Goal: Task Accomplishment & Management: Complete application form

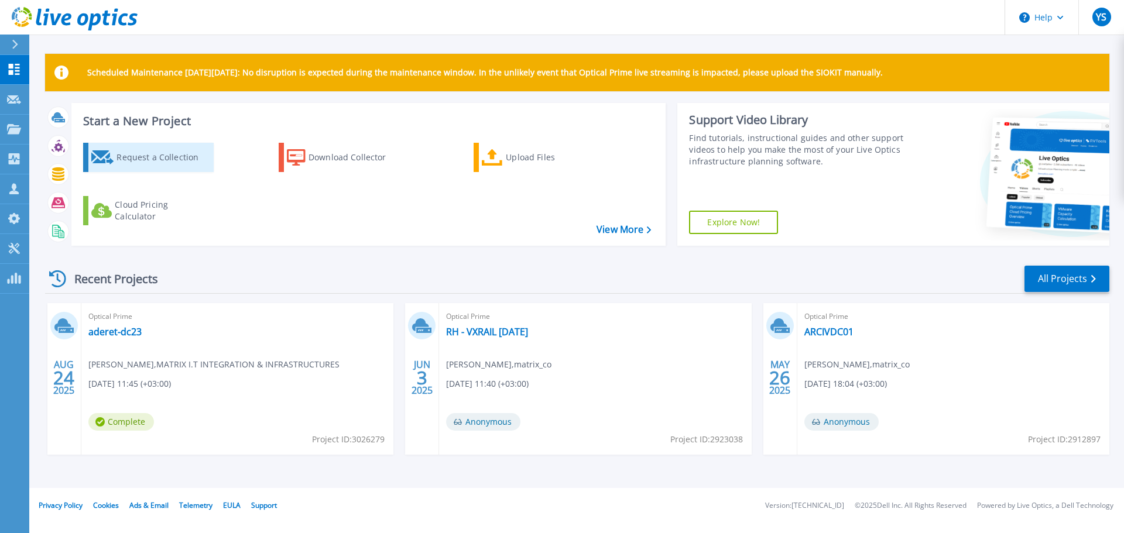
click at [150, 156] on div "Request a Collection" at bounding box center [163, 157] width 94 height 23
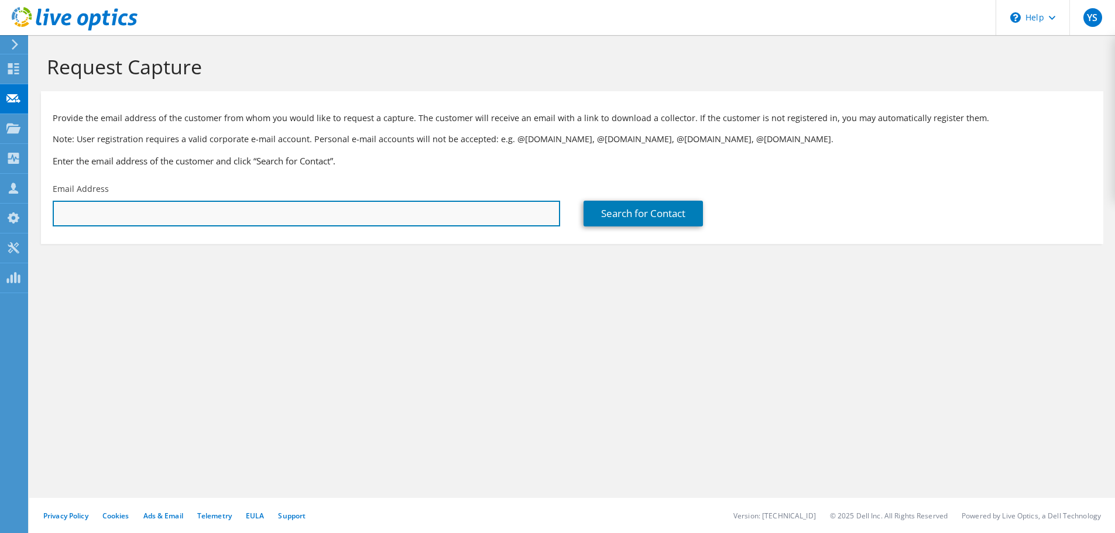
click at [369, 213] on input "text" at bounding box center [306, 214] width 507 height 26
paste input "kfirb@afeka.ac.il"
type input "[EMAIL_ADDRESS][DOMAIN_NAME]"
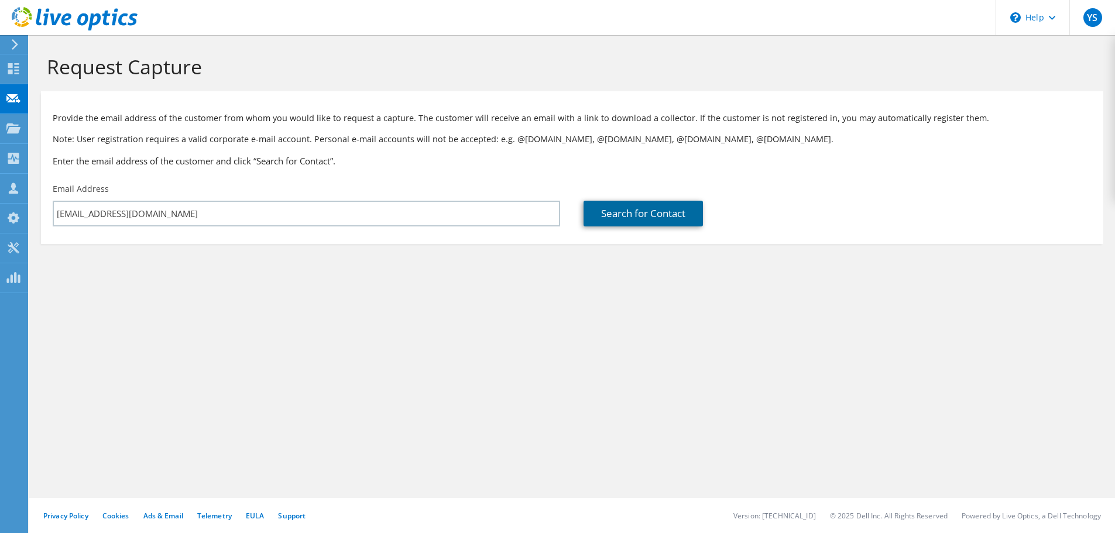
click at [643, 211] on link "Search for Contact" at bounding box center [642, 214] width 119 height 26
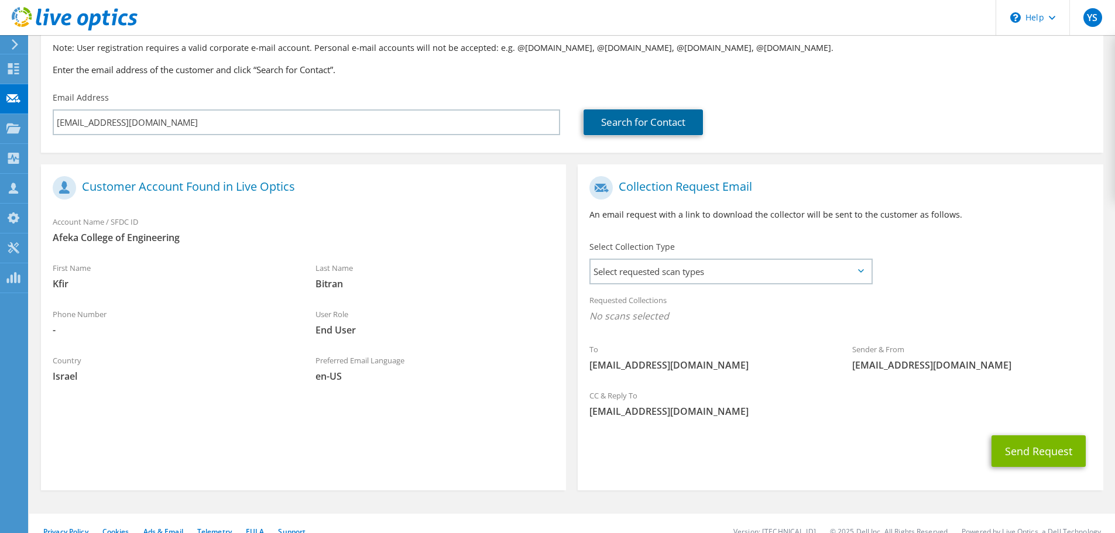
scroll to position [107, 0]
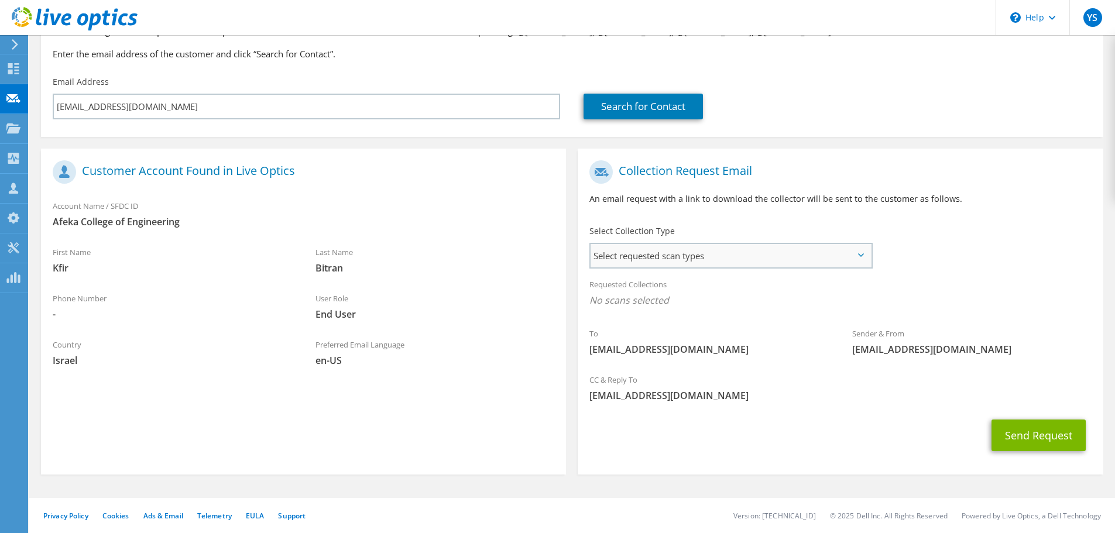
click at [710, 253] on span "Select requested scan types" at bounding box center [730, 255] width 280 height 23
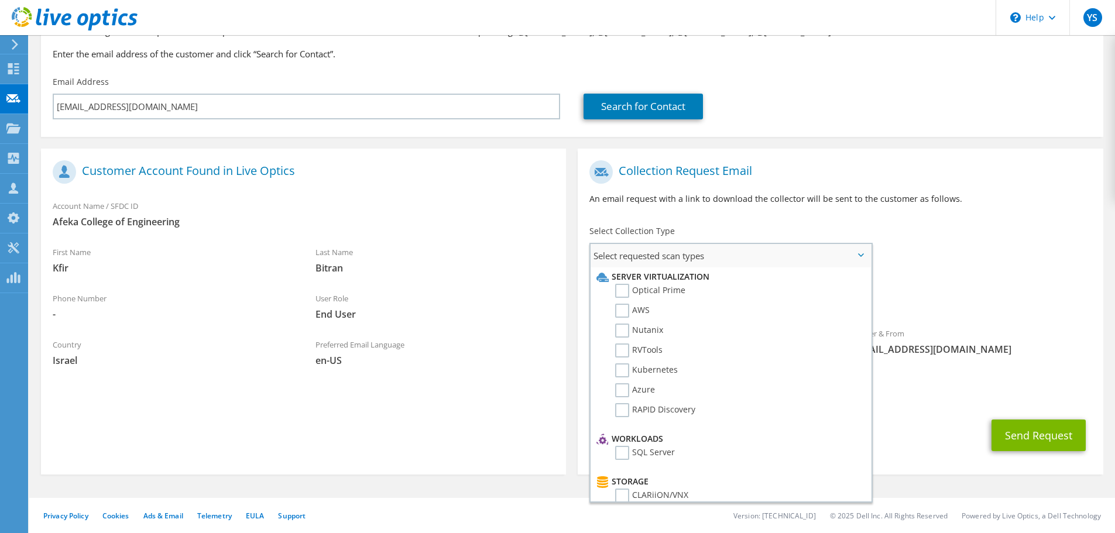
scroll to position [0, 0]
click at [976, 241] on div "To kfirb@afeka.ac.il Sender & From liveoptics@liveoptics.com" at bounding box center [840, 260] width 525 height 213
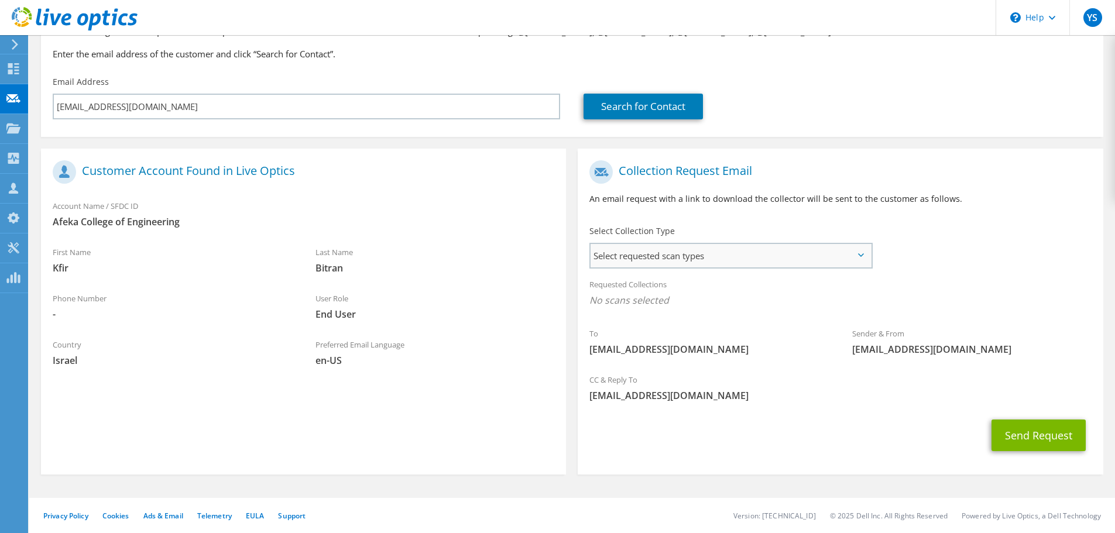
click at [742, 262] on span "Select requested scan types" at bounding box center [730, 255] width 280 height 23
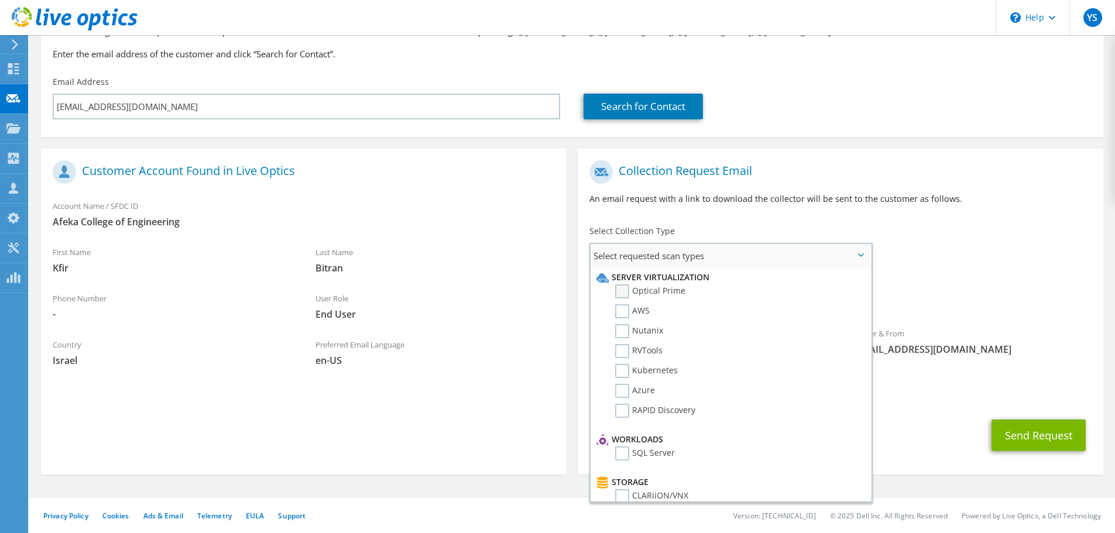
click at [639, 289] on label "Optical Prime" at bounding box center [650, 291] width 70 height 14
click at [0, 0] on input "Optical Prime" at bounding box center [0, 0] width 0 height 0
click at [654, 293] on label "Optical Prime" at bounding box center [650, 291] width 70 height 14
click at [0, 0] on input "Optical Prime" at bounding box center [0, 0] width 0 height 0
click at [1039, 246] on div "To kfirb@afeka.ac.il Sender & From liveoptics@liveoptics.com" at bounding box center [840, 260] width 525 height 213
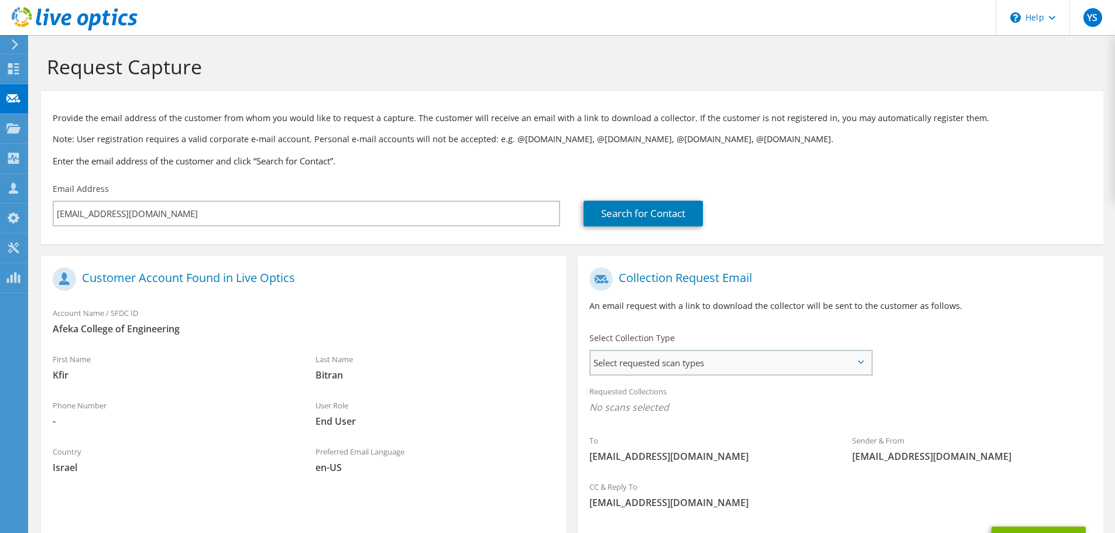
click at [708, 360] on span "Select requested scan types" at bounding box center [730, 362] width 280 height 23
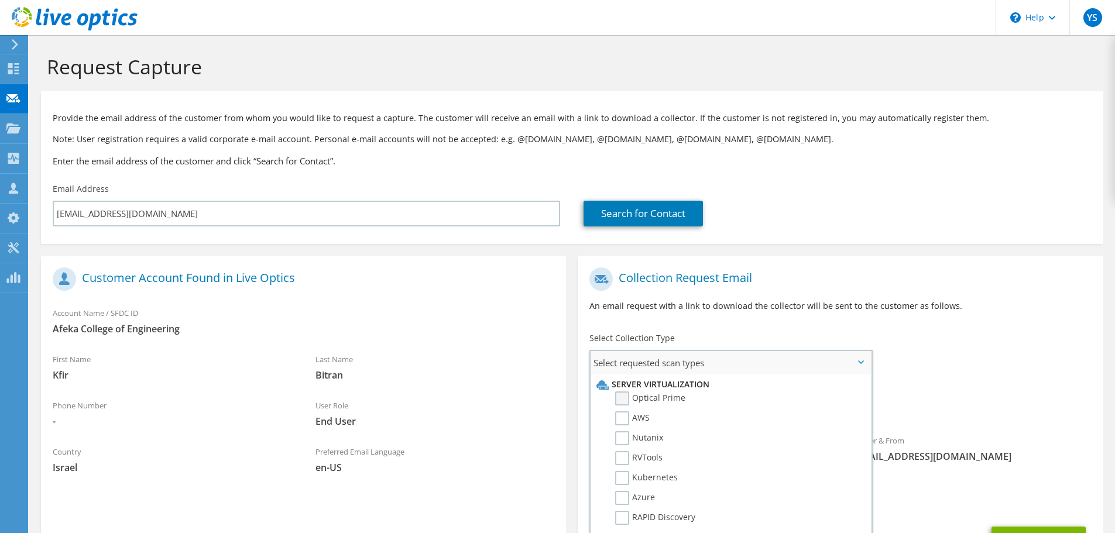
click at [657, 396] on label "Optical Prime" at bounding box center [650, 399] width 70 height 14
click at [0, 0] on input "Optical Prime" at bounding box center [0, 0] width 0 height 0
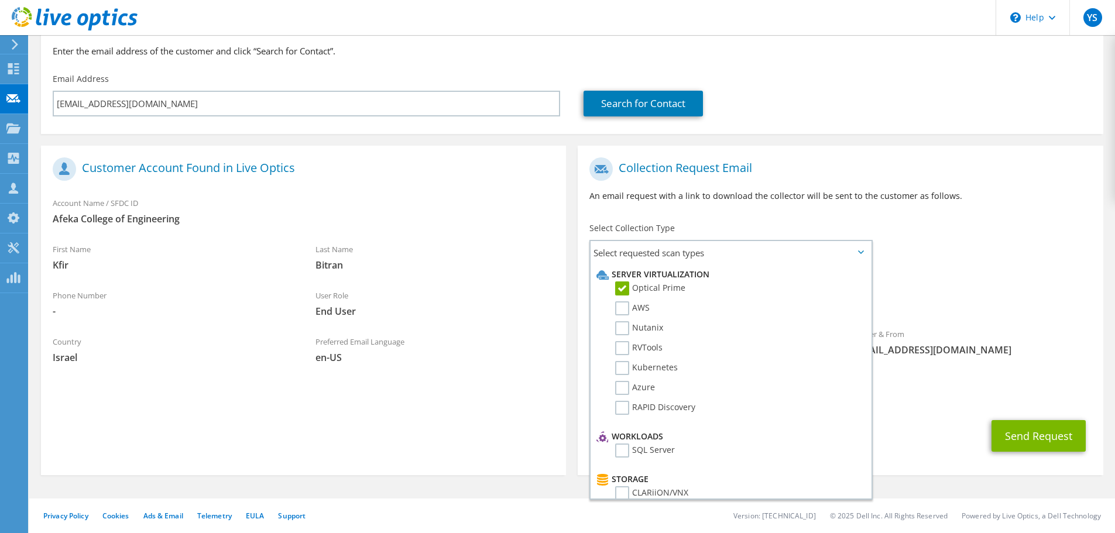
scroll to position [111, 0]
click at [1005, 287] on div "Requested Collections No scans selected Optical Prime" at bounding box center [840, 292] width 525 height 47
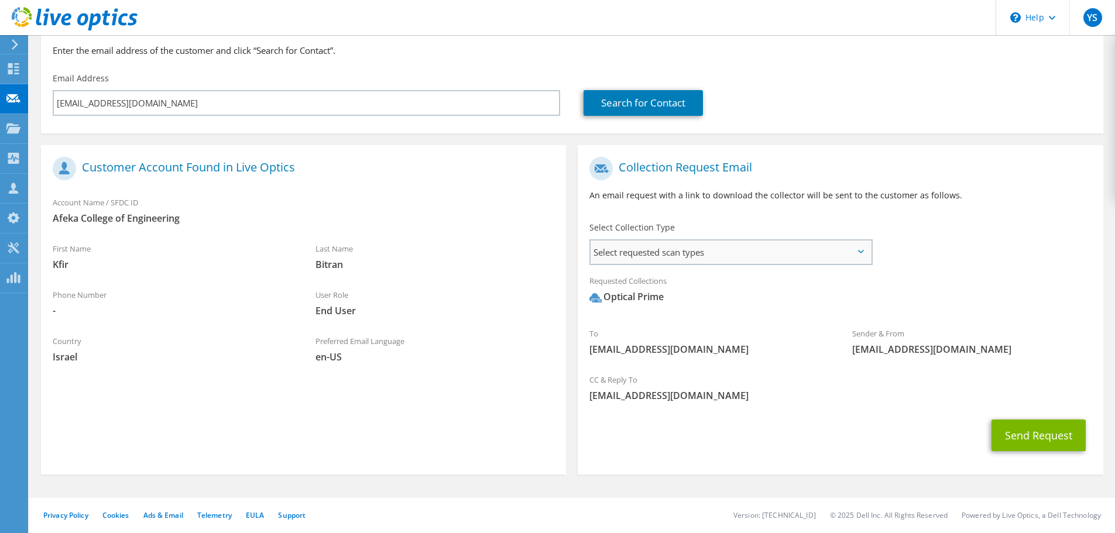
click at [713, 251] on span "Select requested scan types" at bounding box center [730, 252] width 280 height 23
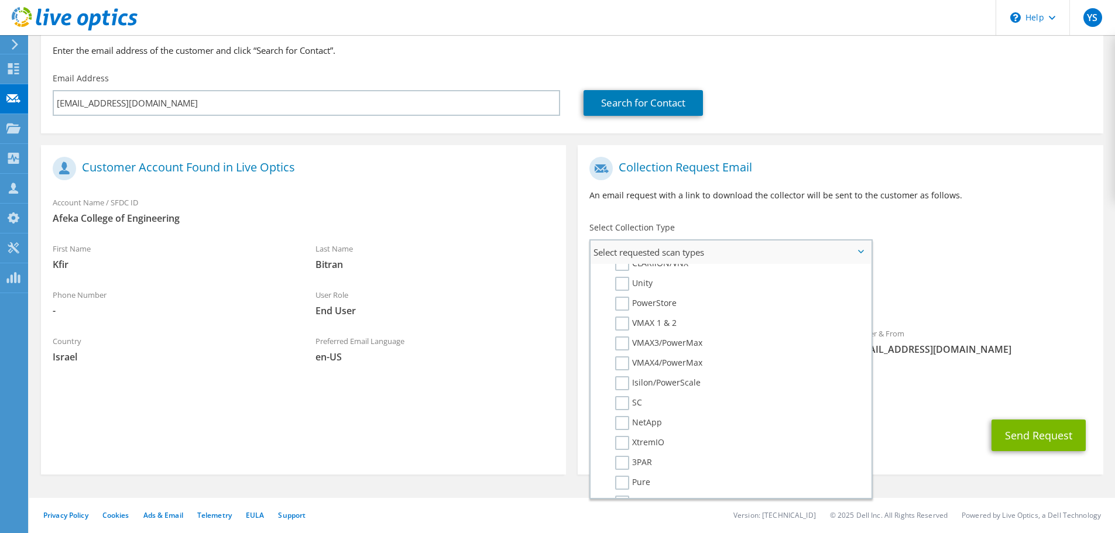
scroll to position [234, 0]
click at [651, 417] on label "NetApp" at bounding box center [638, 418] width 47 height 14
click at [0, 0] on input "NetApp" at bounding box center [0, 0] width 0 height 0
click at [974, 283] on div "Requested Collections No scans selected Optical Prime NetApp" at bounding box center [840, 292] width 525 height 47
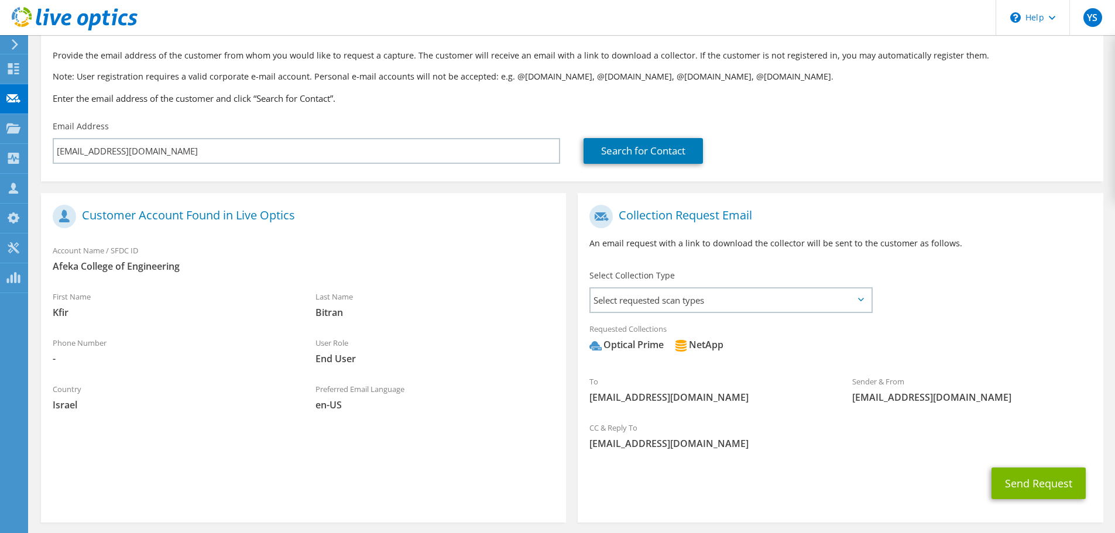
scroll to position [111, 0]
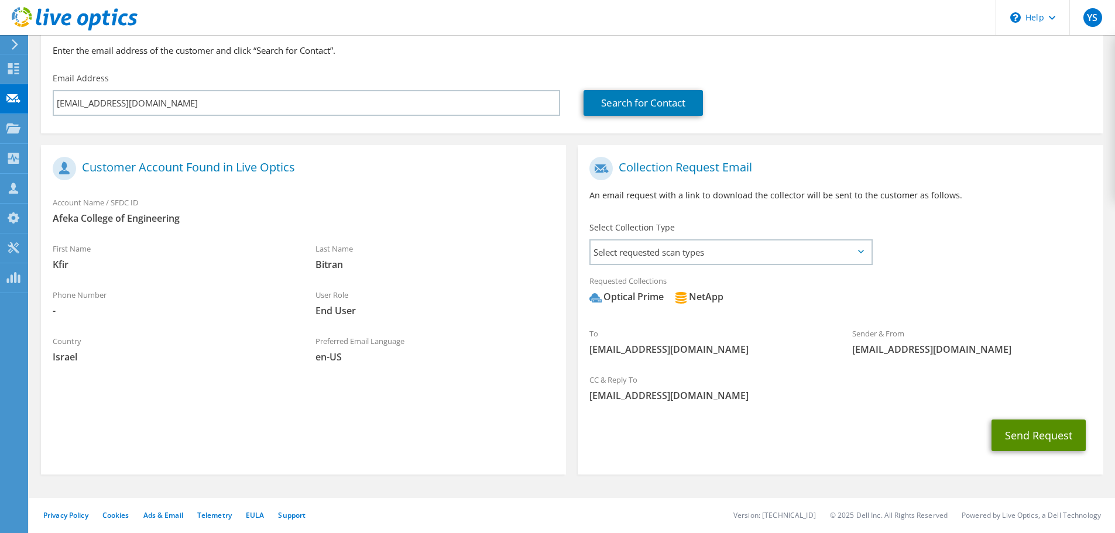
click at [1029, 438] on button "Send Request" at bounding box center [1038, 436] width 94 height 32
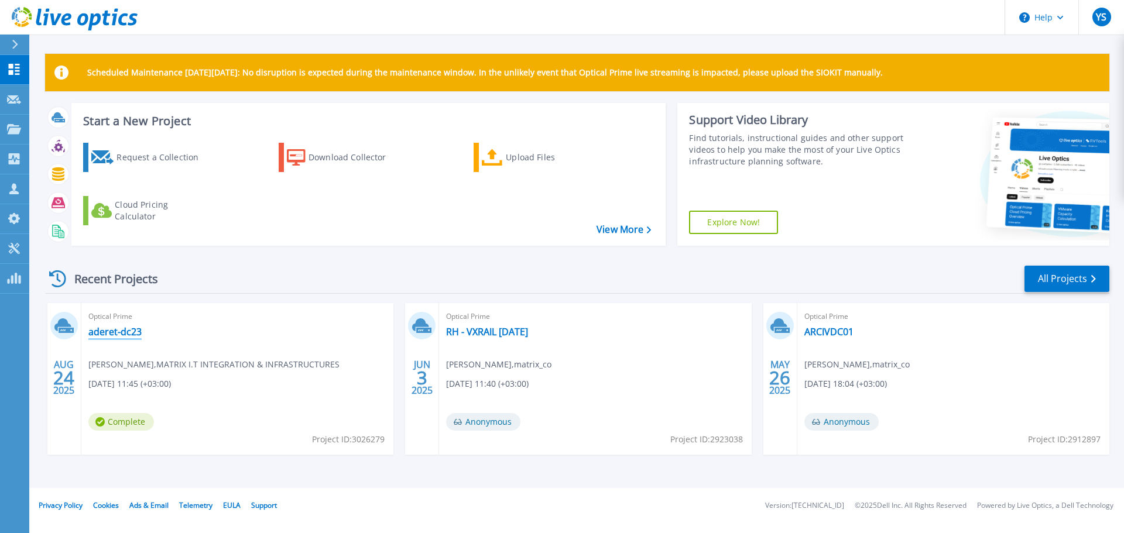
click at [124, 331] on link "aderet-dc23" at bounding box center [114, 332] width 53 height 12
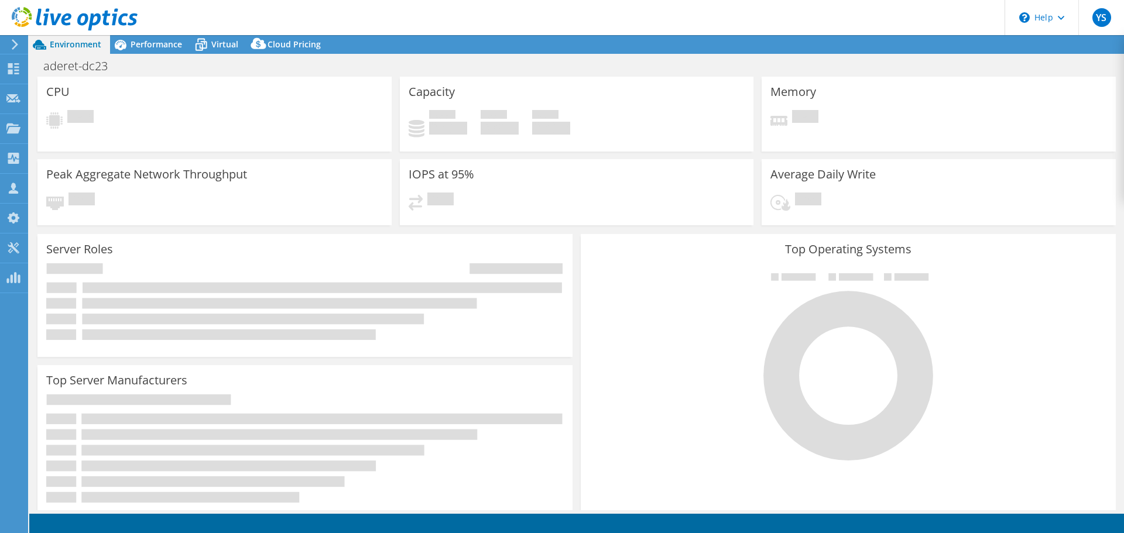
select select "USD"
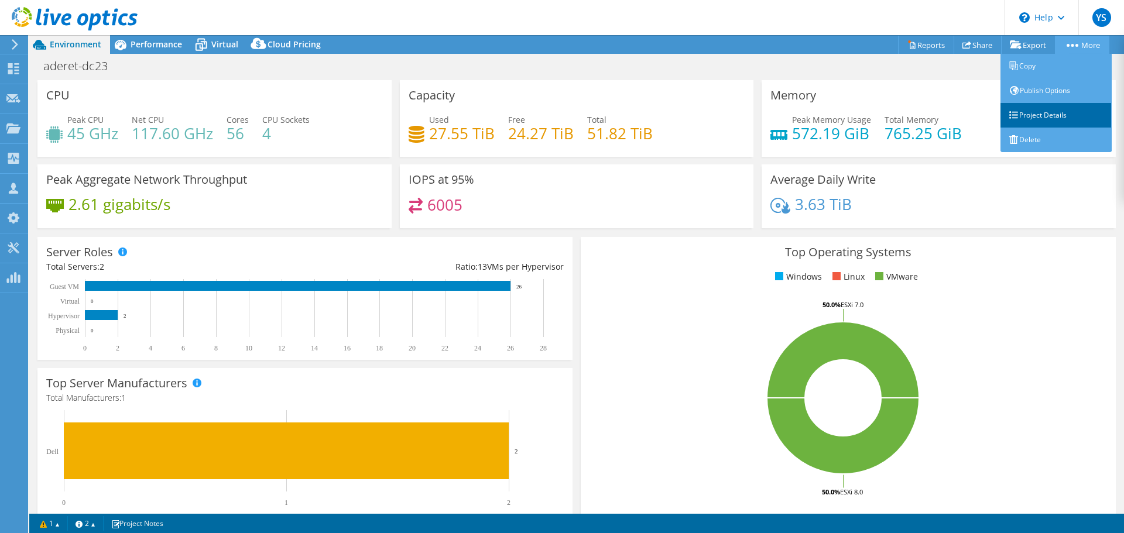
click at [1049, 116] on link "Project Details" at bounding box center [1055, 115] width 111 height 25
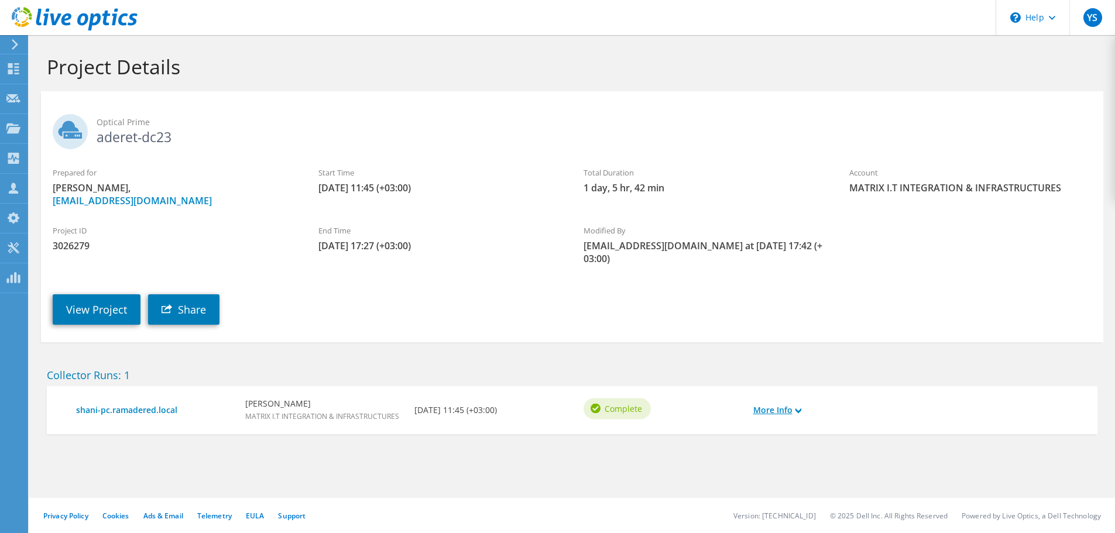
drag, startPoint x: 779, startPoint y: 417, endPoint x: 785, endPoint y: 412, distance: 7.9
click at [785, 413] on div "More Info" at bounding box center [789, 410] width 85 height 25
click at [789, 415] on link "More Info" at bounding box center [777, 410] width 48 height 13
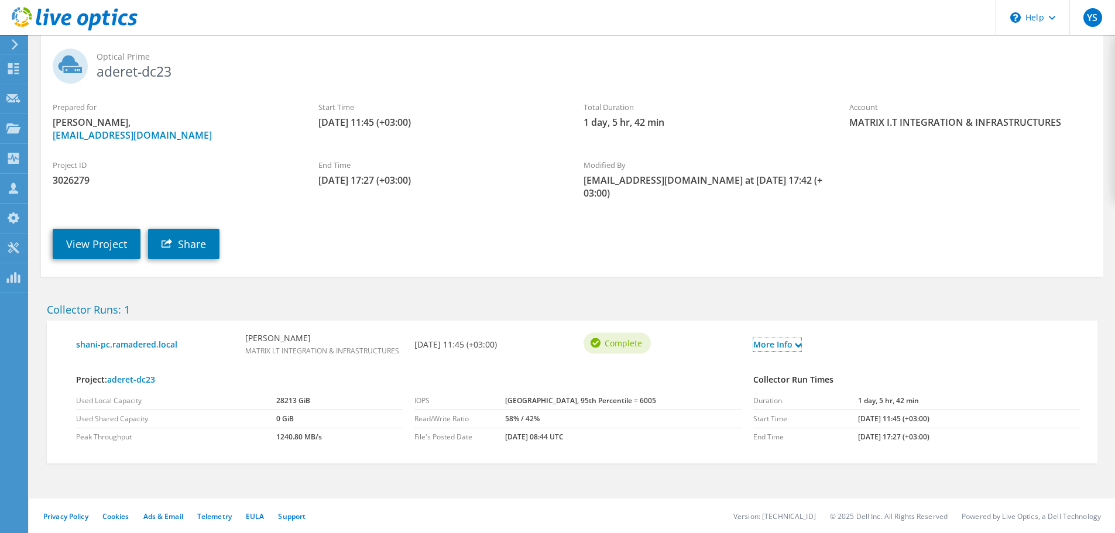
scroll to position [66, 0]
click at [10, 67] on use at bounding box center [13, 68] width 11 height 11
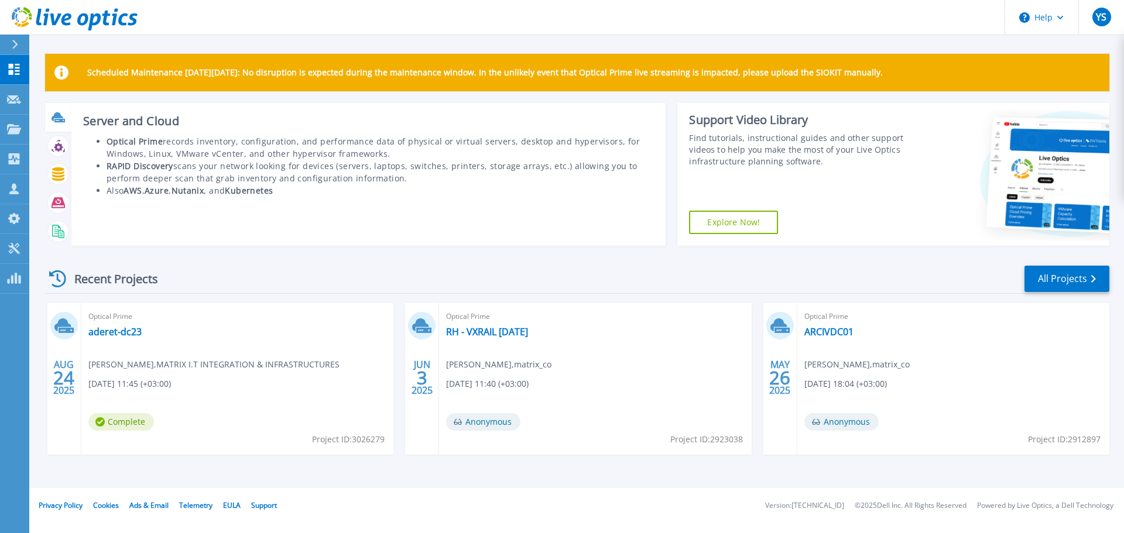
click at [57, 120] on icon at bounding box center [59, 121] width 11 height 4
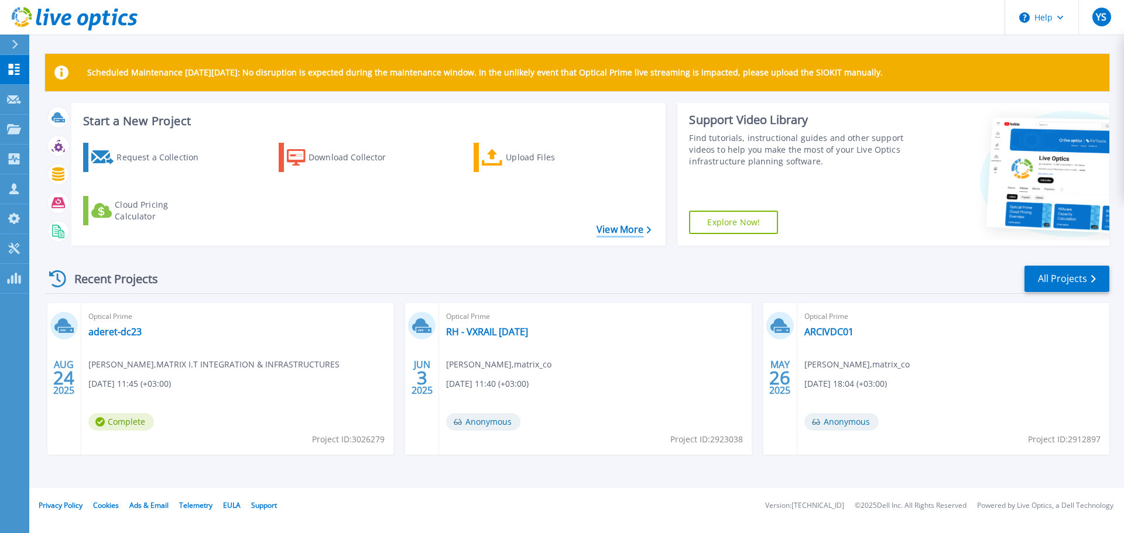
click at [609, 231] on link "View More" at bounding box center [623, 229] width 54 height 11
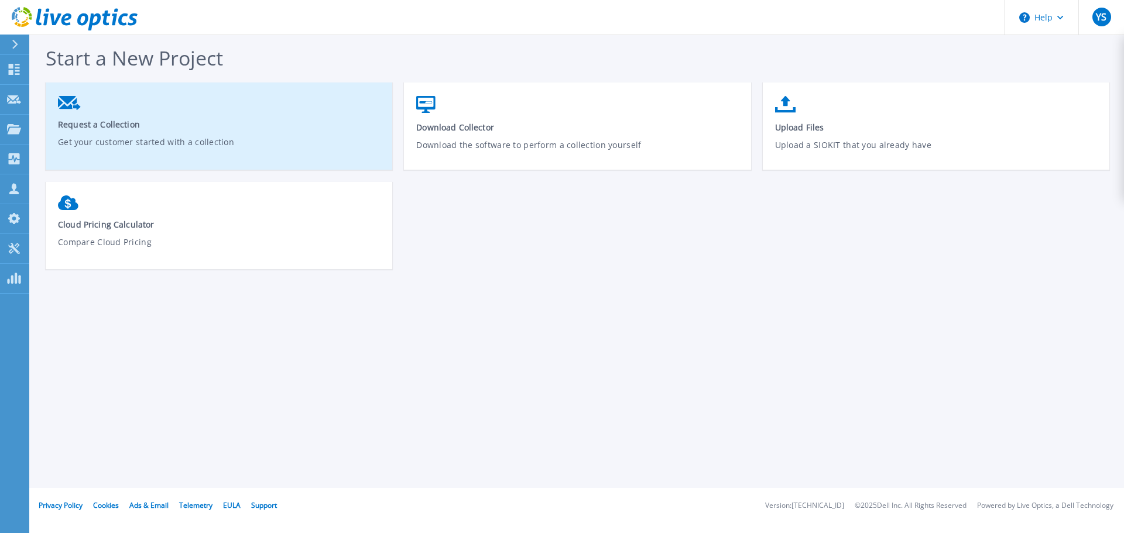
click at [121, 121] on span "Request a Collection" at bounding box center [219, 124] width 322 height 11
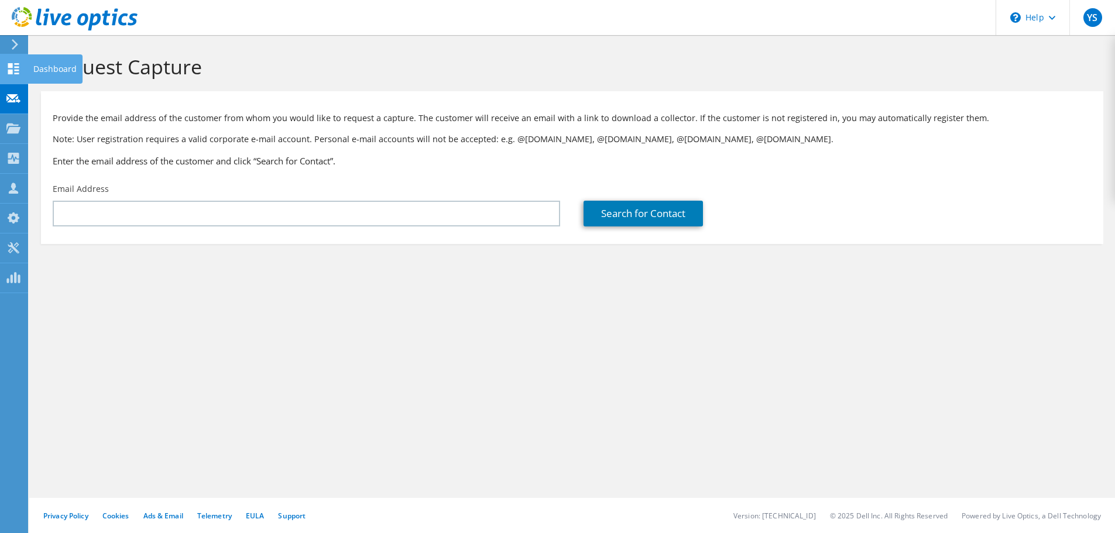
click at [10, 64] on use at bounding box center [13, 68] width 11 height 11
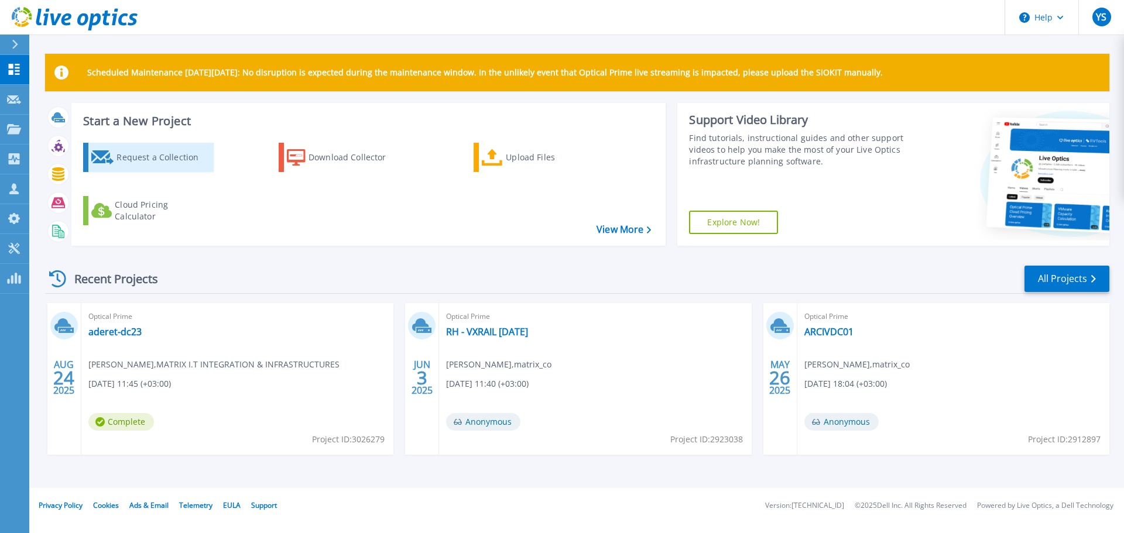
click at [136, 152] on div "Request a Collection" at bounding box center [163, 157] width 94 height 23
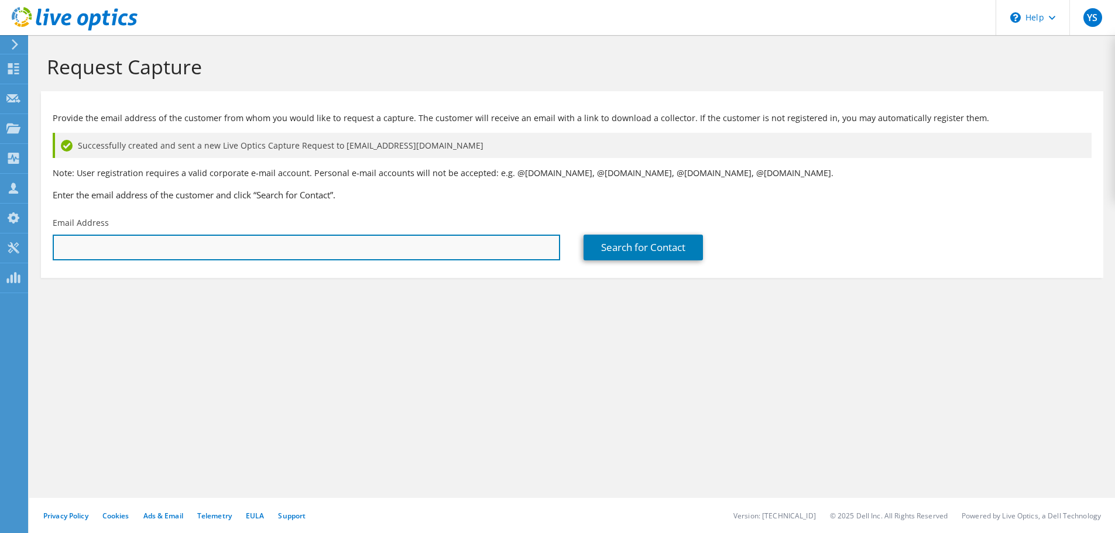
click at [252, 249] on input "text" at bounding box center [306, 248] width 507 height 26
paste input "[URL][DOMAIN_NAME]"
click at [265, 255] on input "[URL][DOMAIN_NAME]" at bounding box center [306, 248] width 507 height 26
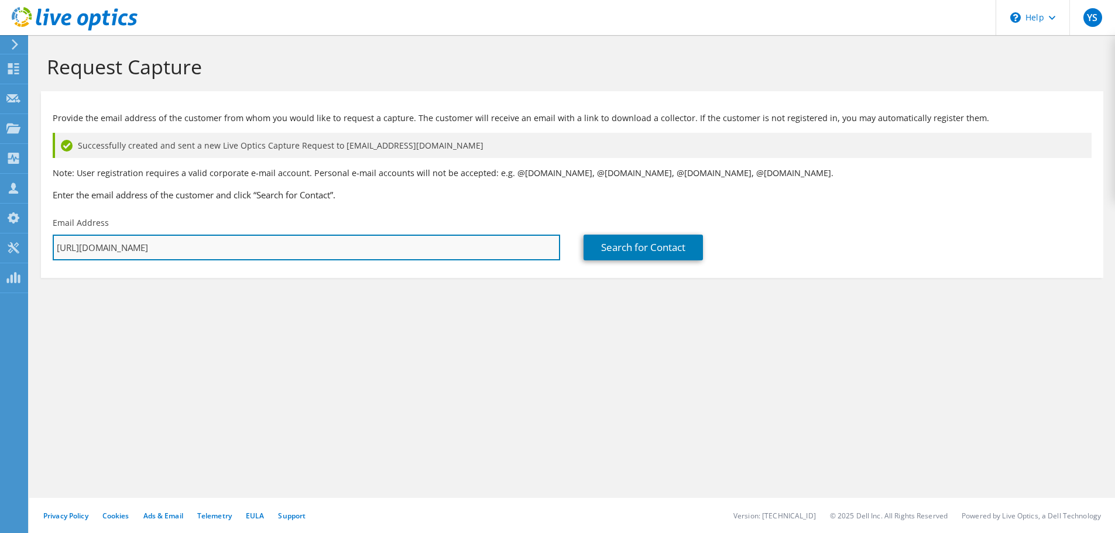
click at [265, 255] on input "[URL][DOMAIN_NAME]" at bounding box center [306, 248] width 507 height 26
paste input "[EMAIL_ADDRESS][DOMAIN_NAME]"
type input "[EMAIL_ADDRESS][DOMAIN_NAME]"
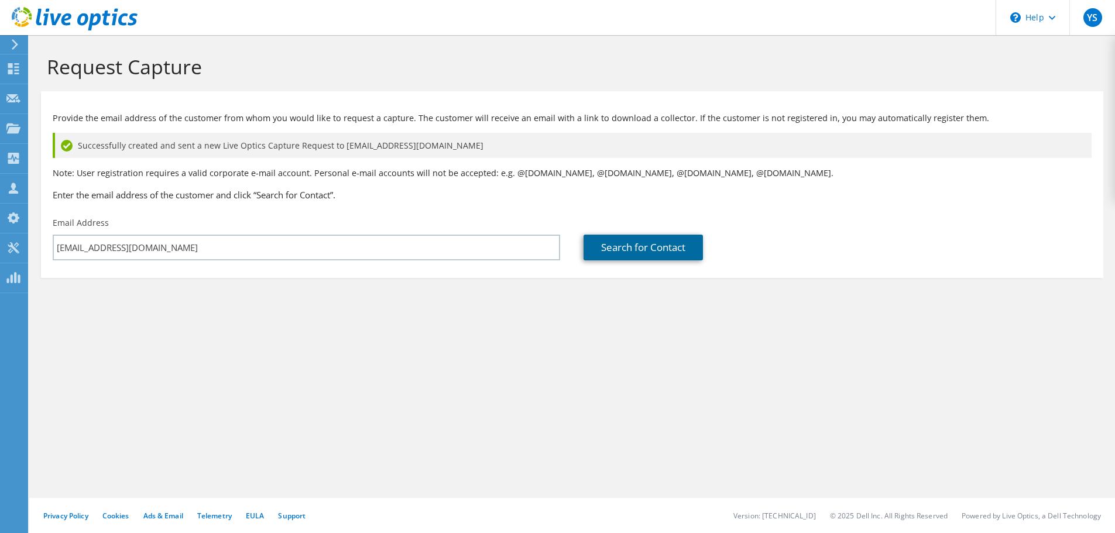
click at [640, 243] on link "Search for Contact" at bounding box center [642, 248] width 119 height 26
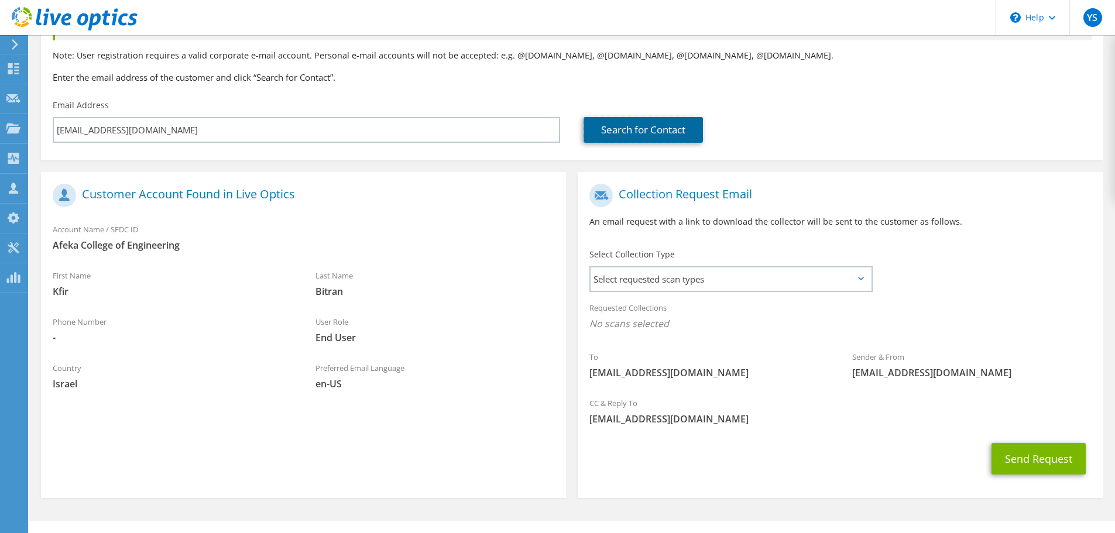
scroll to position [141, 0]
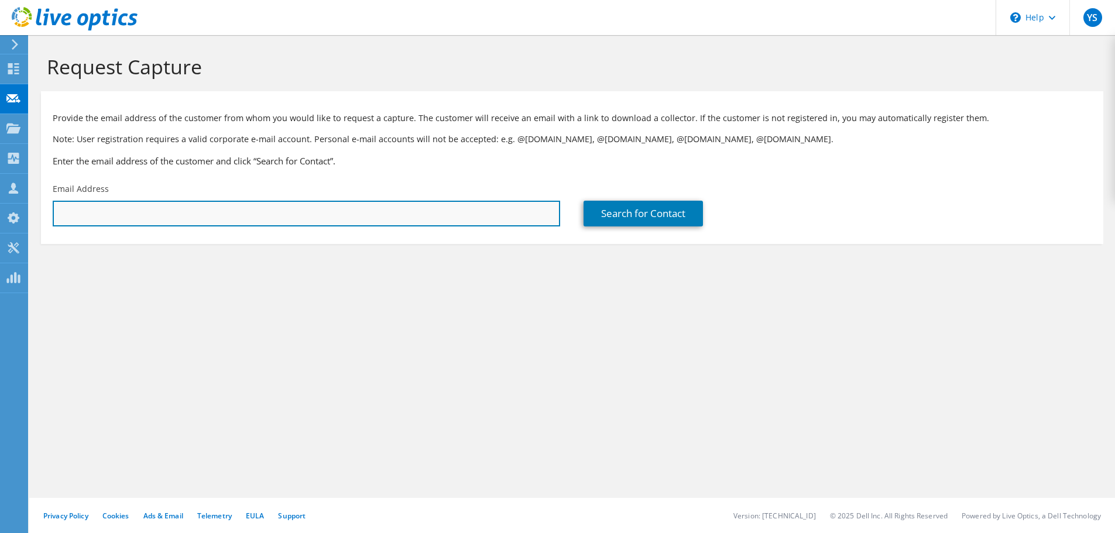
click at [281, 208] on input "text" at bounding box center [306, 214] width 507 height 26
type input "[EMAIL_ADDRESS][DOMAIN_NAME]"
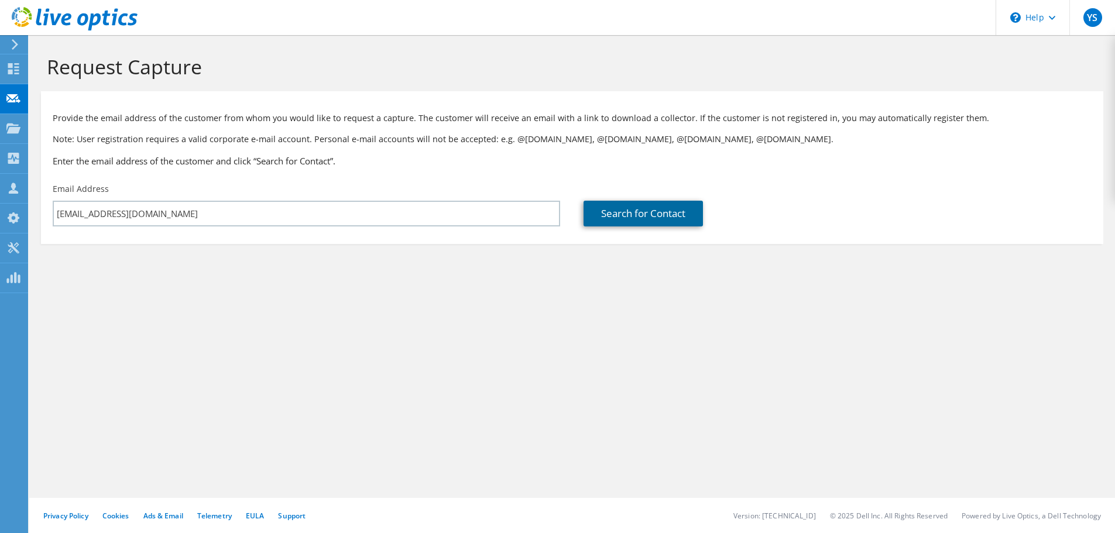
click at [646, 212] on link "Search for Contact" at bounding box center [642, 214] width 119 height 26
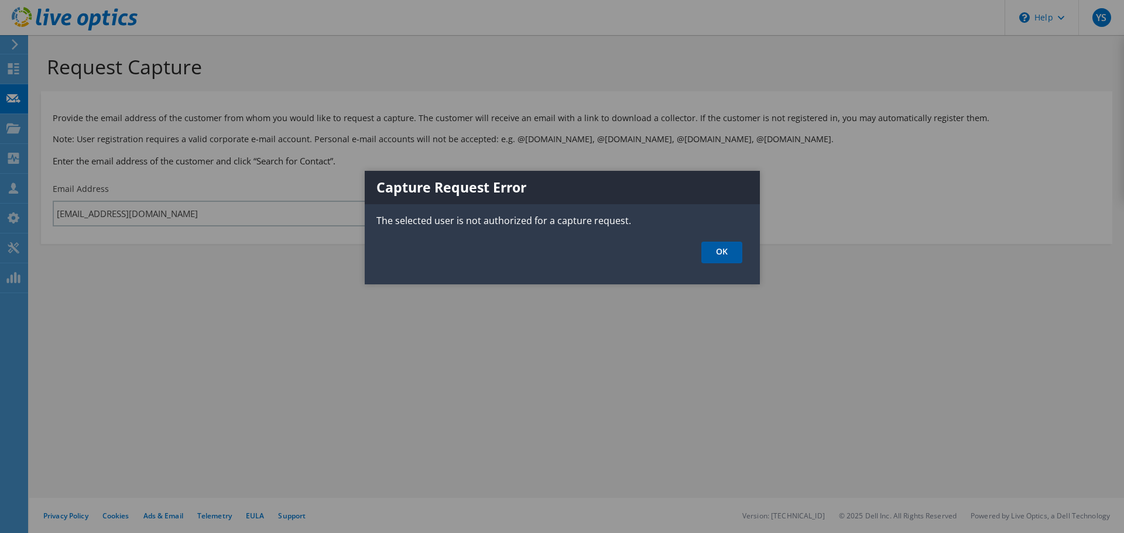
click at [720, 246] on link "OK" at bounding box center [721, 253] width 41 height 22
